Goal: Check status: Check status

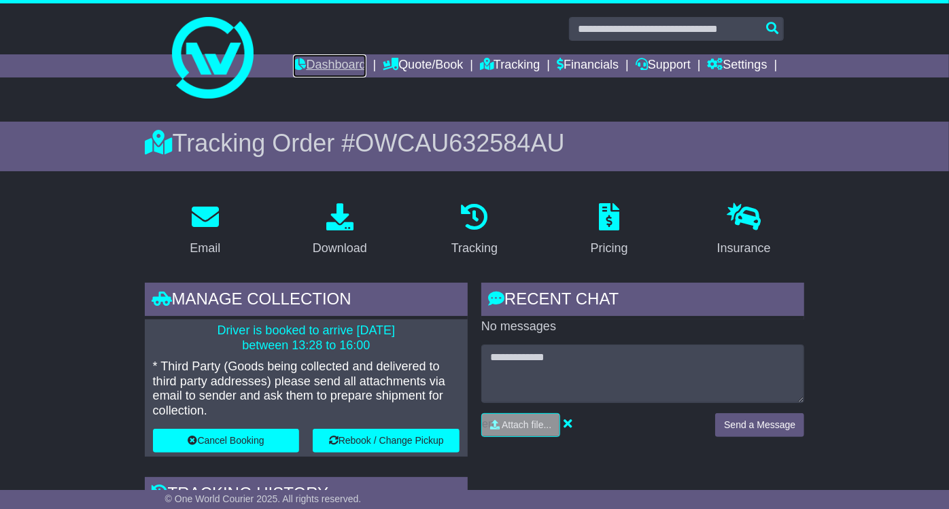
click at [323, 60] on link "Dashboard" at bounding box center [329, 65] width 73 height 23
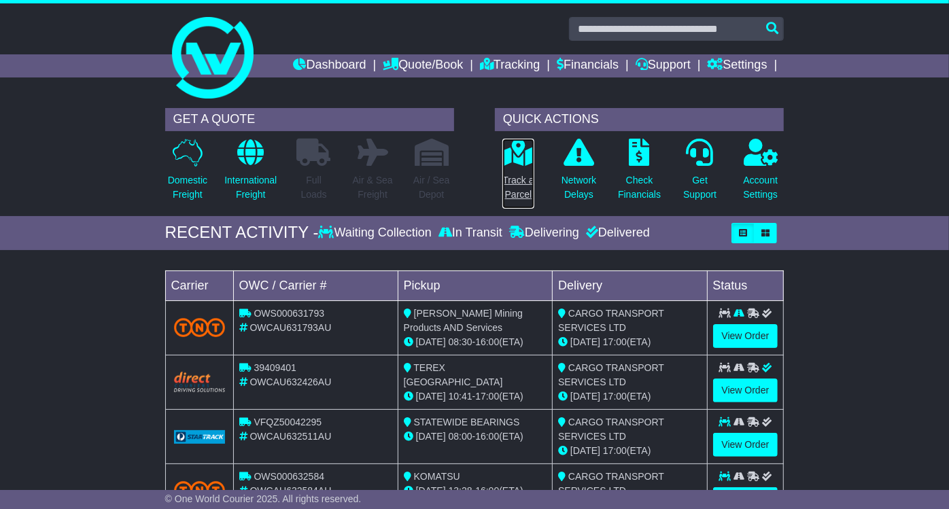
click at [518, 183] on p "Track a Parcel" at bounding box center [517, 187] width 31 height 29
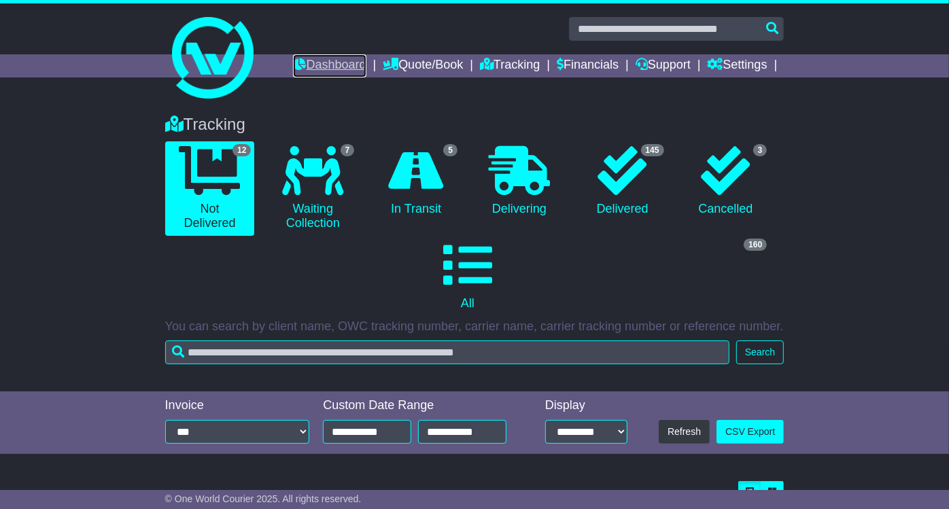
click at [341, 54] on link "Dashboard" at bounding box center [329, 65] width 73 height 23
